Goal: Task Accomplishment & Management: Use online tool/utility

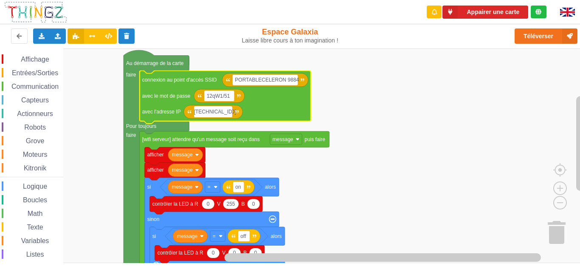
click at [227, 111] on input "[TECHNICAL_ID]" at bounding box center [213, 111] width 39 height 11
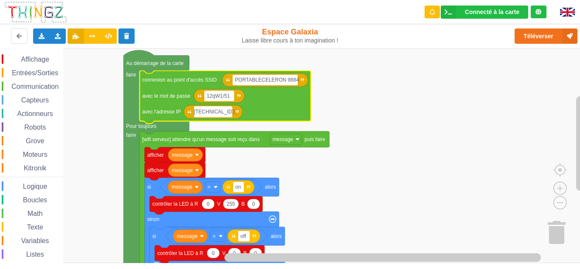
click at [220, 113] on input "[TECHNICAL_ID]" at bounding box center [213, 111] width 39 height 11
drag, startPoint x: 229, startPoint y: 111, endPoint x: 224, endPoint y: 112, distance: 5.6
click at [224, 112] on input "[TECHNICAL_ID]" at bounding box center [213, 111] width 39 height 11
type input "[TECHNICAL_ID]"
click at [375, 119] on rect "Espace de travail de Blocky" at bounding box center [293, 155] width 586 height 214
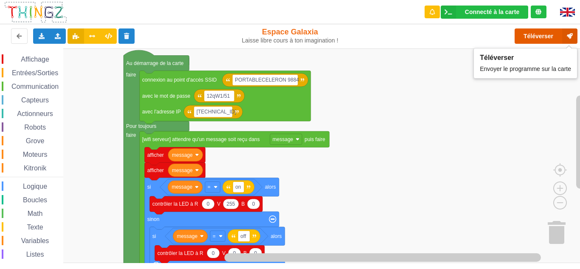
click at [542, 35] on button "Téléverser" at bounding box center [545, 35] width 63 height 15
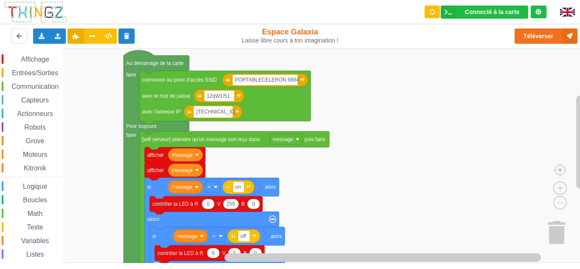
click at [202, 114] on text "[TECHNICAL_ID]" at bounding box center [215, 112] width 39 height 6
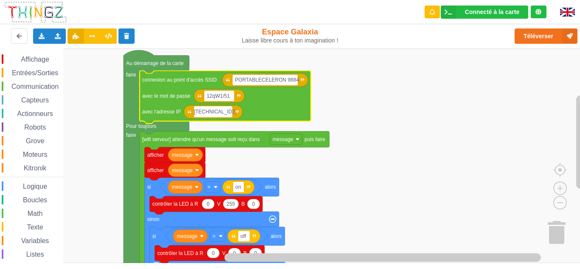
click at [205, 114] on input "[TECHNICAL_ID]" at bounding box center [213, 111] width 39 height 11
click at [211, 113] on input "[TECHNICAL_ID]" at bounding box center [213, 111] width 39 height 11
drag, startPoint x: 224, startPoint y: 111, endPoint x: 216, endPoint y: 110, distance: 8.1
click at [216, 110] on input "[TECHNICAL_ID]" at bounding box center [215, 111] width 42 height 11
drag, startPoint x: 232, startPoint y: 112, endPoint x: 226, endPoint y: 114, distance: 6.3
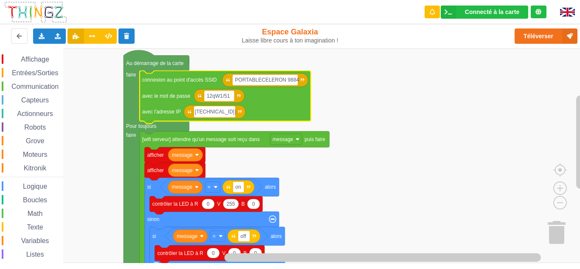
click at [226, 114] on input "[TECHNICAL_ID]" at bounding box center [215, 111] width 42 height 11
type input "[TECHNICAL_ID]"
click at [383, 127] on rect "Espace de travail de Blocky" at bounding box center [293, 155] width 586 height 214
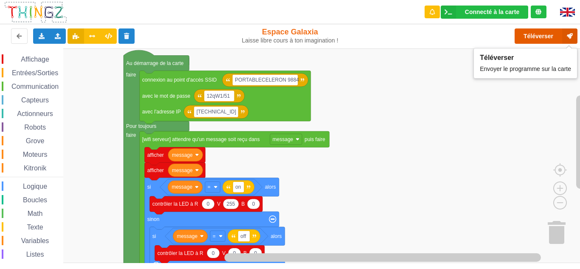
click at [543, 36] on button "Téléverser" at bounding box center [545, 35] width 63 height 15
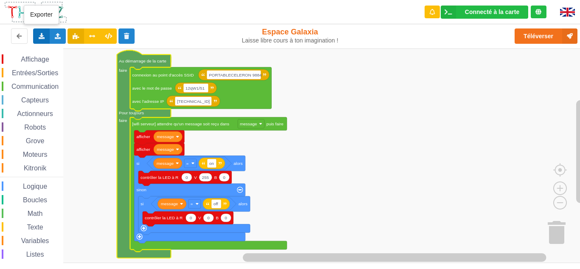
click at [41, 36] on icon at bounding box center [41, 35] width 7 height 5
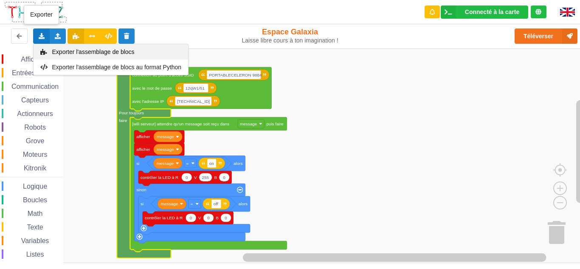
click at [96, 53] on span "Exporter l'assemblage de blocs" at bounding box center [93, 51] width 82 height 7
